Goal: Navigation & Orientation: Find specific page/section

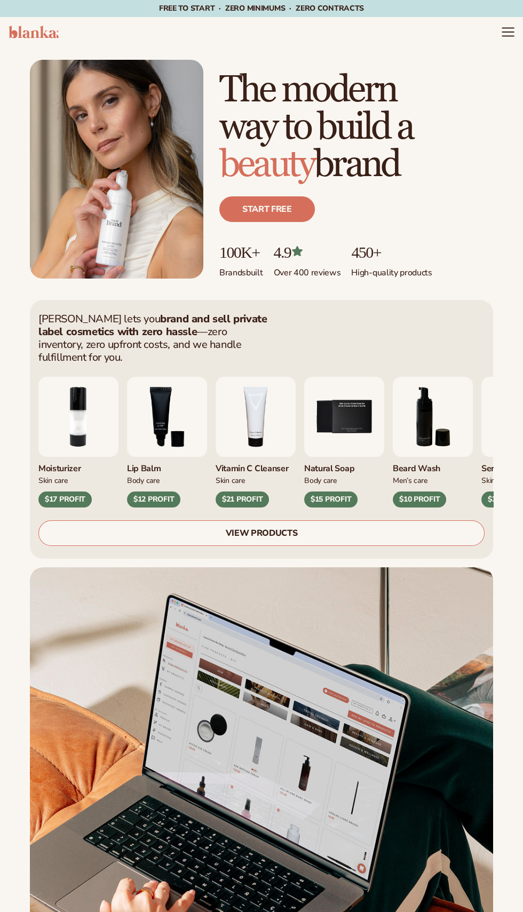
click at [509, 35] on icon "Menu" at bounding box center [508, 32] width 14 height 14
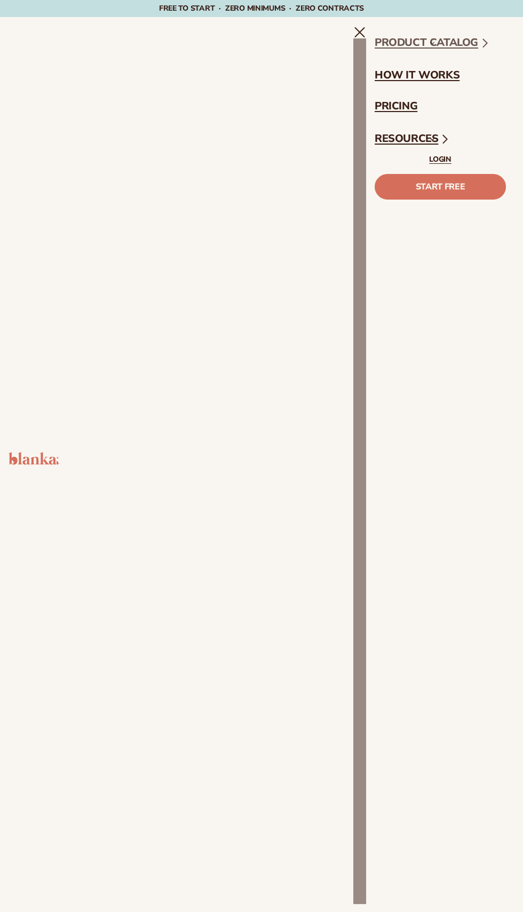
click at [480, 41] on icon at bounding box center [485, 43] width 14 height 14
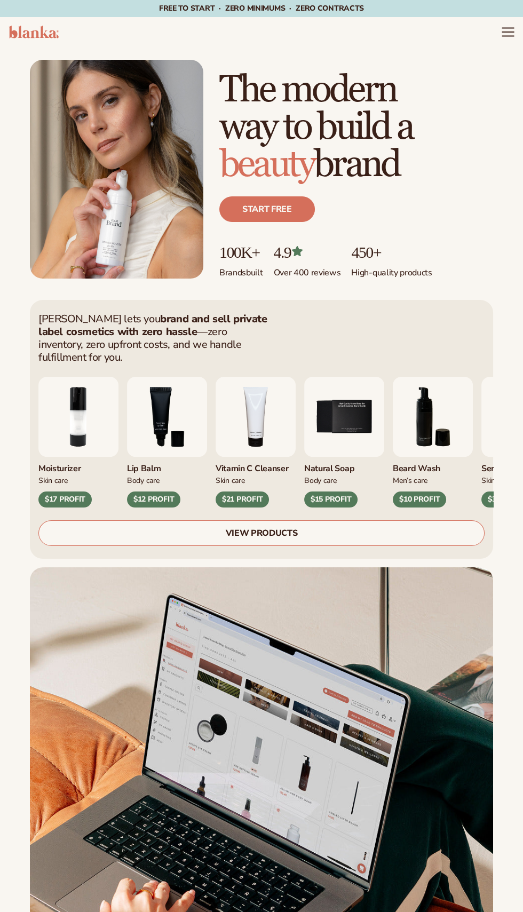
click at [509, 36] on icon "Menu" at bounding box center [507, 36] width 11 height 0
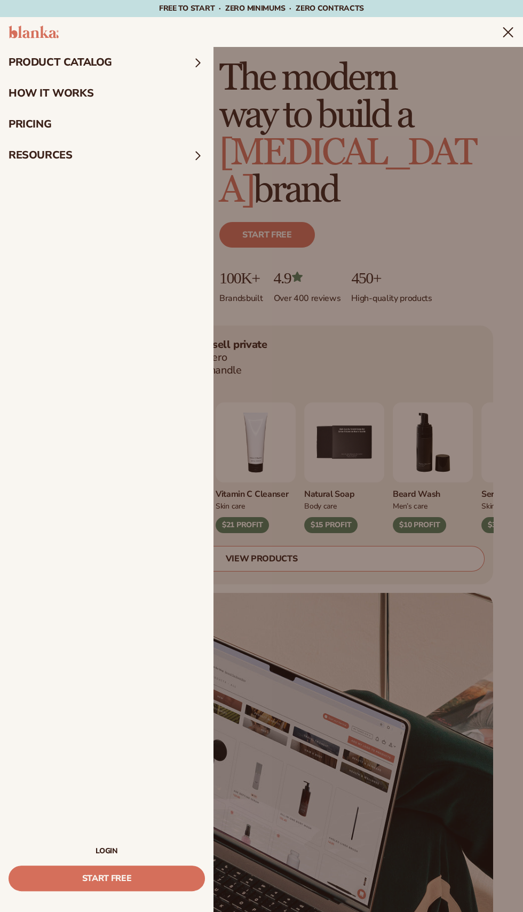
click at [191, 56] on span at bounding box center [198, 63] width 14 height 14
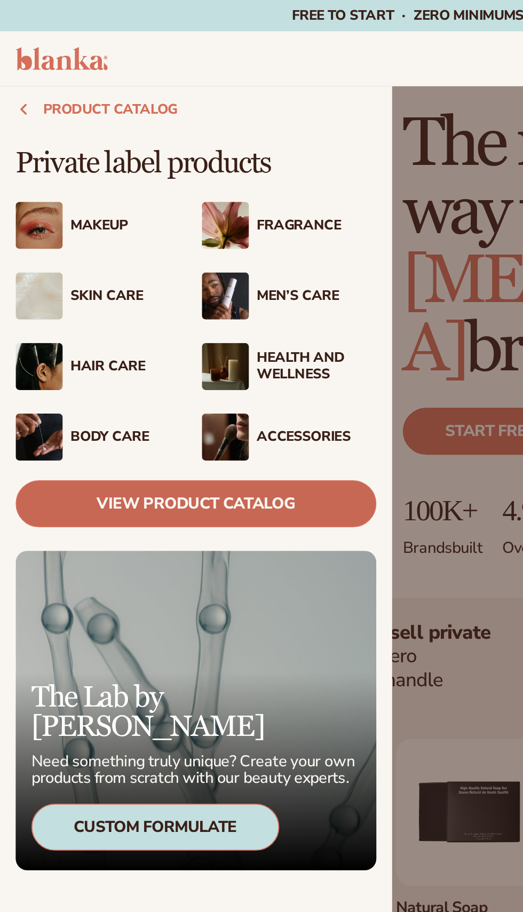
click at [152, 274] on link "View Product Catalog" at bounding box center [107, 275] width 196 height 26
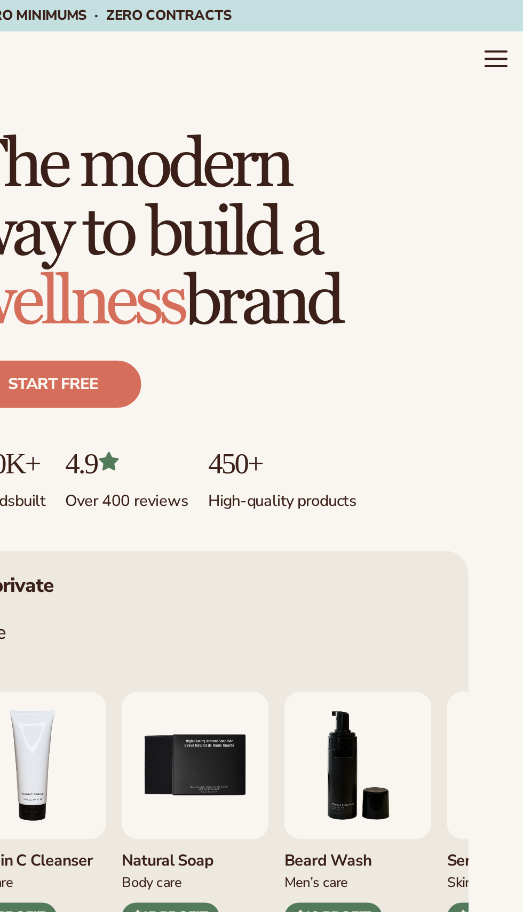
click at [504, 32] on icon "Menu" at bounding box center [507, 32] width 11 height 0
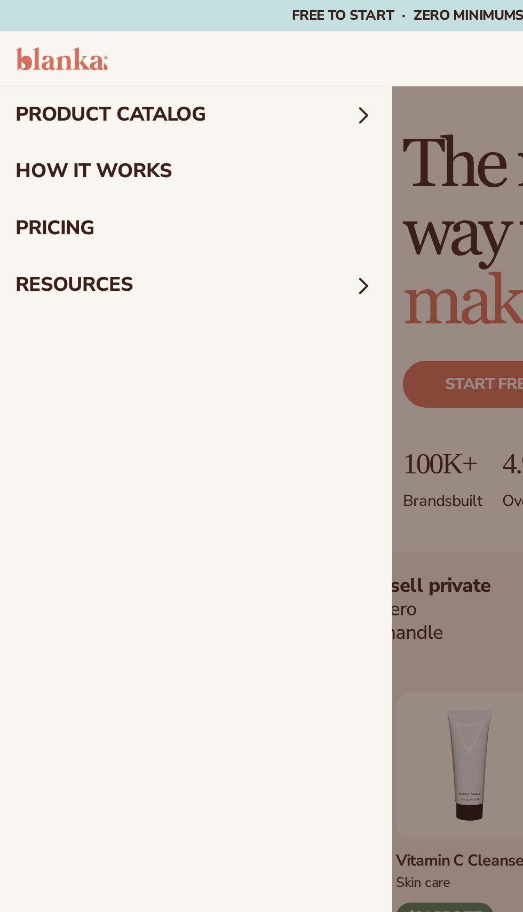
click at [186, 49] on summary "product catalog" at bounding box center [106, 62] width 213 height 31
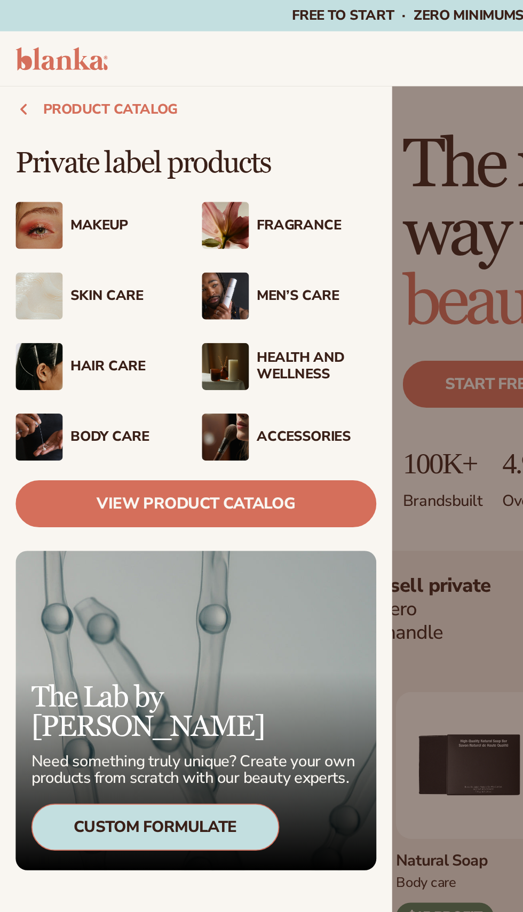
click at [55, 122] on div "Makeup" at bounding box center [70, 122] width 65 height 9
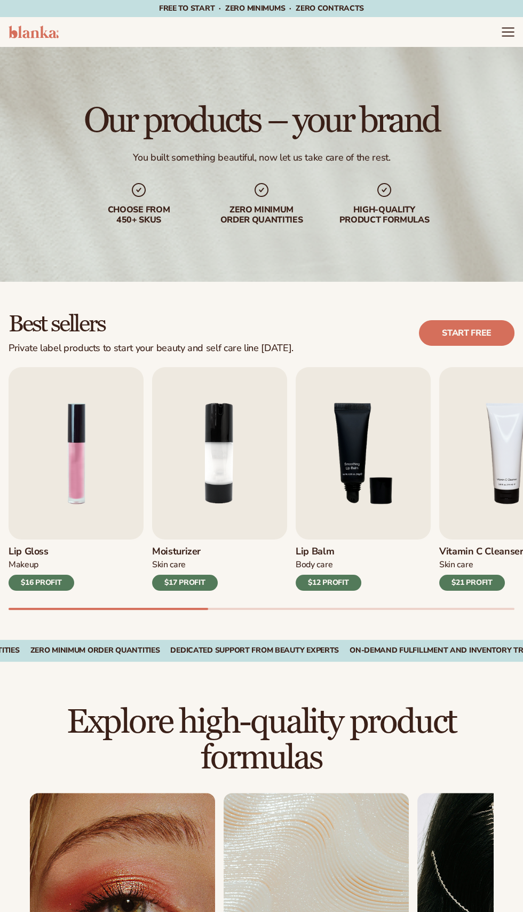
click at [504, 32] on icon "Menu" at bounding box center [507, 32] width 11 height 0
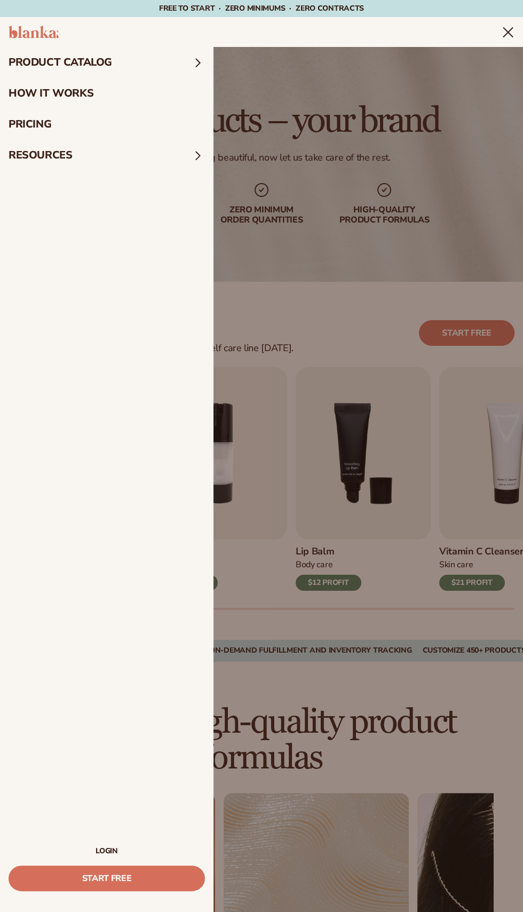
click at [122, 850] on link "LOGIN" at bounding box center [107, 851] width 196 height 7
